Goal: Information Seeking & Learning: Learn about a topic

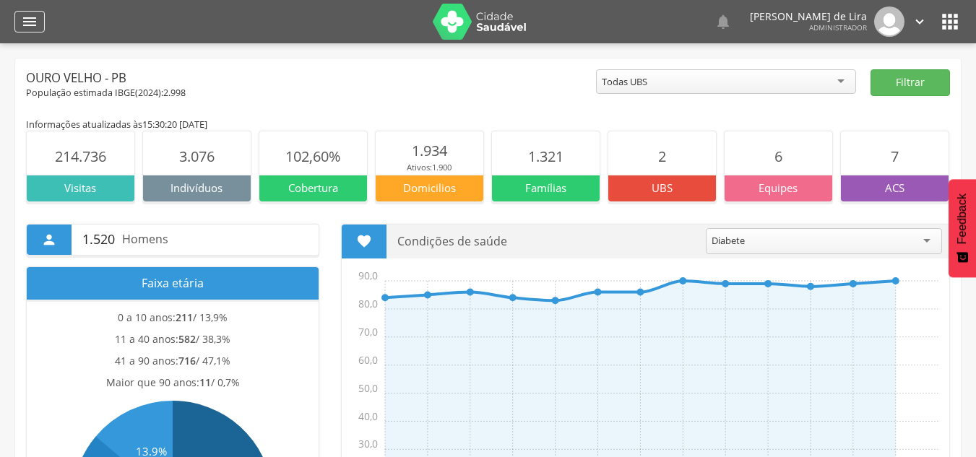
click at [22, 17] on icon "" at bounding box center [29, 21] width 17 height 17
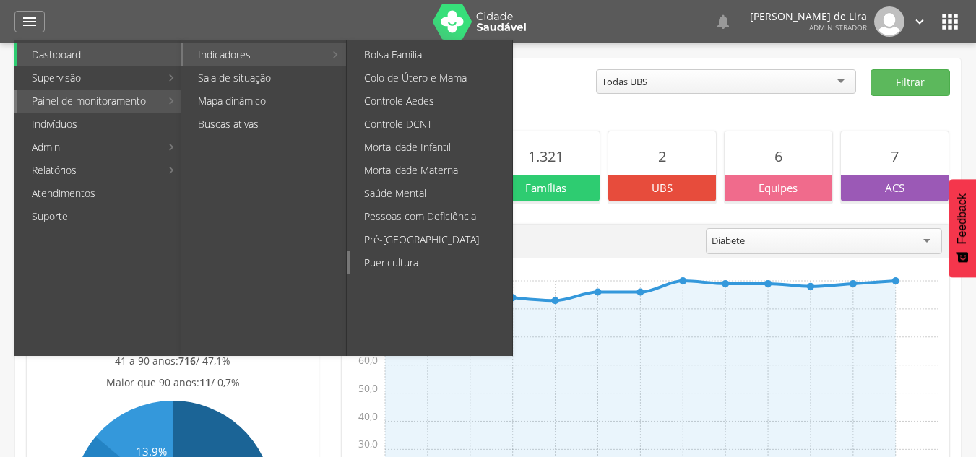
click at [393, 259] on link "Puericultura" at bounding box center [431, 262] width 163 height 23
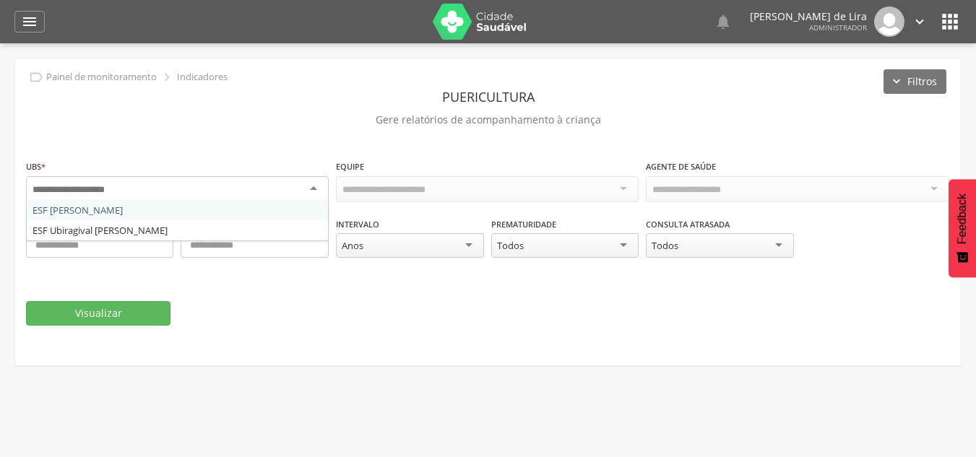
click at [269, 184] on div at bounding box center [177, 189] width 303 height 26
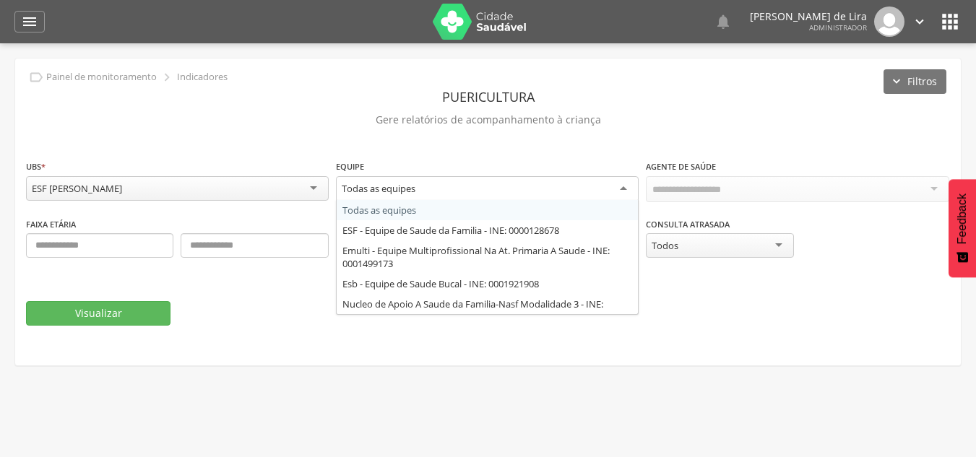
click at [569, 191] on div "Todas as equipes" at bounding box center [487, 189] width 303 height 26
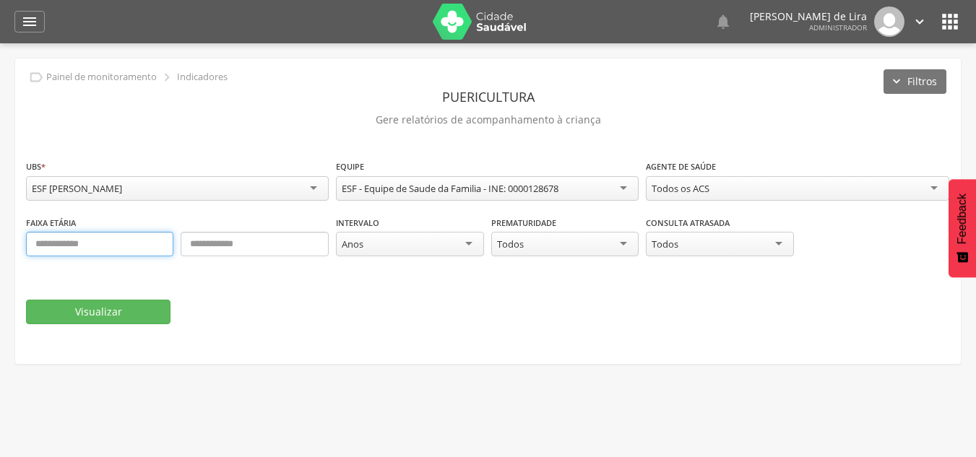
click at [126, 253] on input "text" at bounding box center [99, 244] width 147 height 25
type input "*"
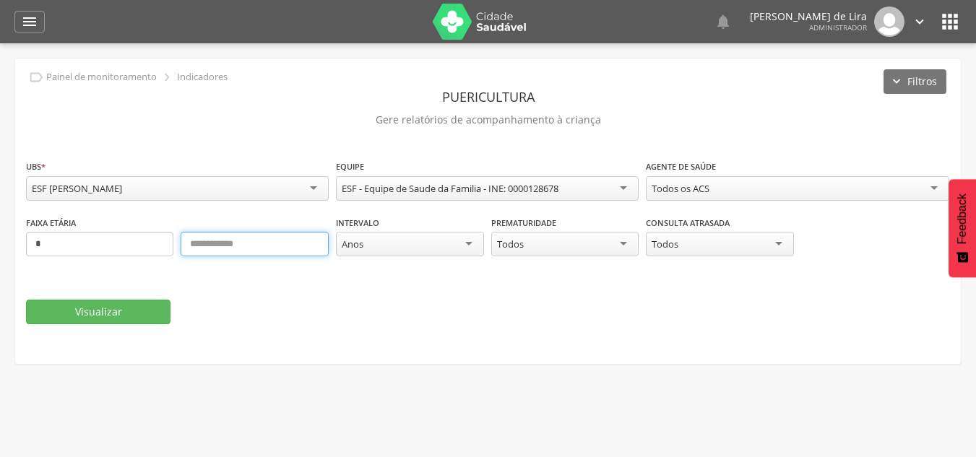
click at [230, 244] on input "text" at bounding box center [254, 244] width 147 height 25
type input "*"
click at [689, 184] on div "Todos os ACS" at bounding box center [681, 188] width 58 height 13
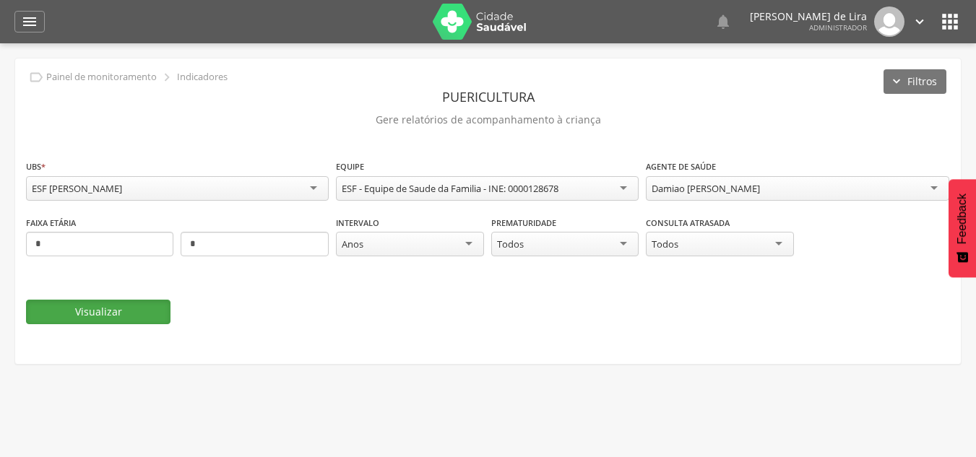
click at [69, 311] on button "Visualizar" at bounding box center [98, 312] width 144 height 25
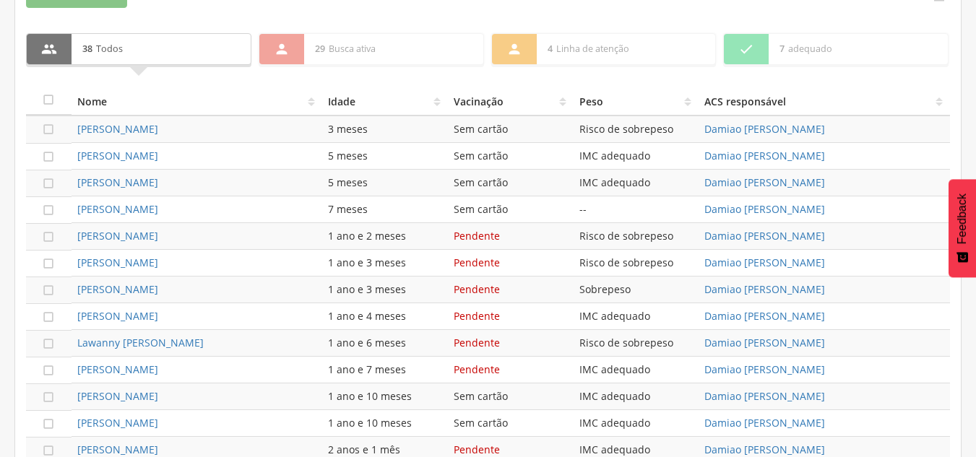
scroll to position [494, 0]
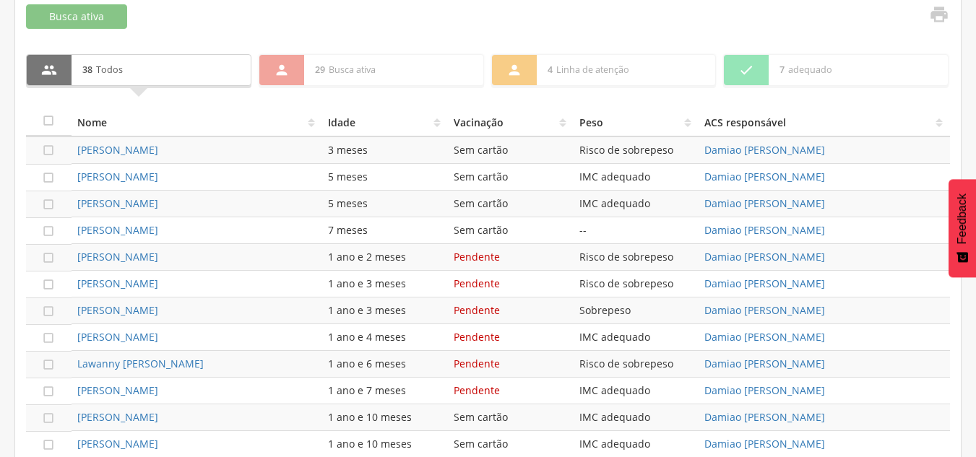
click at [356, 288] on div "1 ano e 3 meses" at bounding box center [385, 284] width 114 height 14
click at [942, 14] on icon "" at bounding box center [939, 14] width 20 height 20
